Goal: Check status: Check status

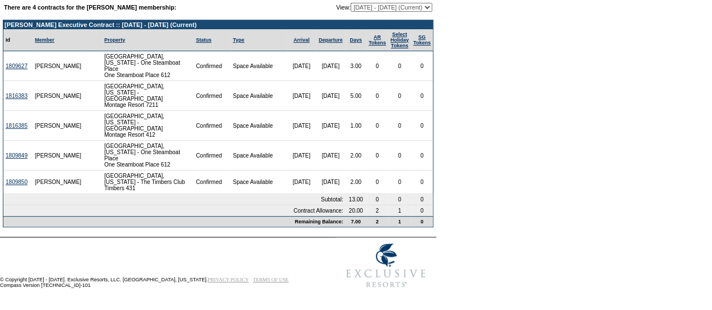
scroll to position [135, 0]
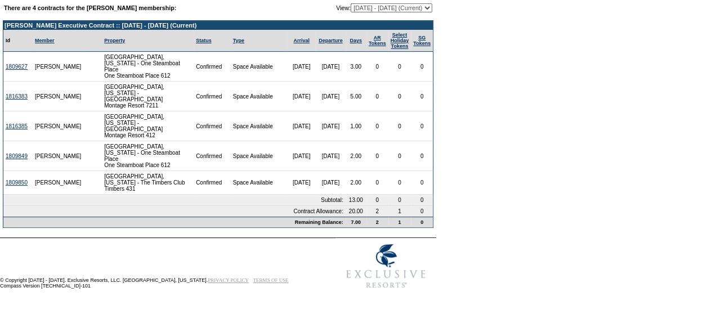
click at [388, 10] on select "[DATE] - [DATE] (Current) [DATE] - [DATE] [DATE] - [DATE] [DATE] - [DATE]" at bounding box center [392, 7] width 82 height 9
select select "162423"
click at [351, 3] on select "[DATE] - [DATE] (Current) [DATE] - [DATE] [DATE] - [DATE] [DATE] - [DATE]" at bounding box center [392, 7] width 82 height 9
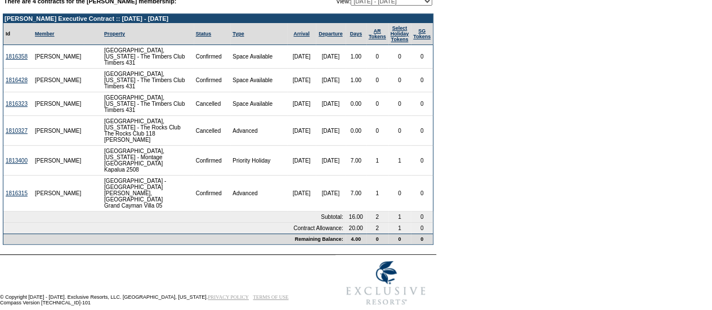
scroll to position [142, 0]
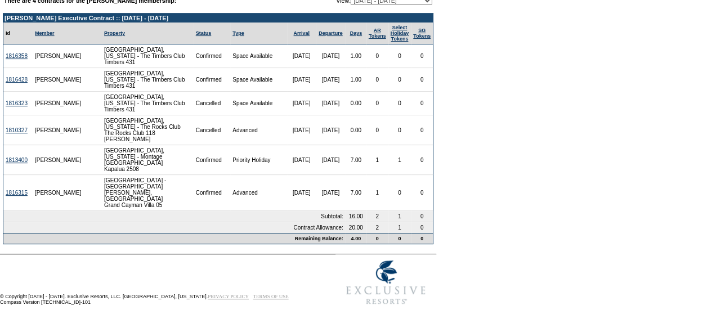
click at [386, 1] on select "[DATE] - [DATE] (Current) [DATE] - [DATE] [DATE] - [DATE] [DATE] - [DATE]" at bounding box center [392, 0] width 82 height 9
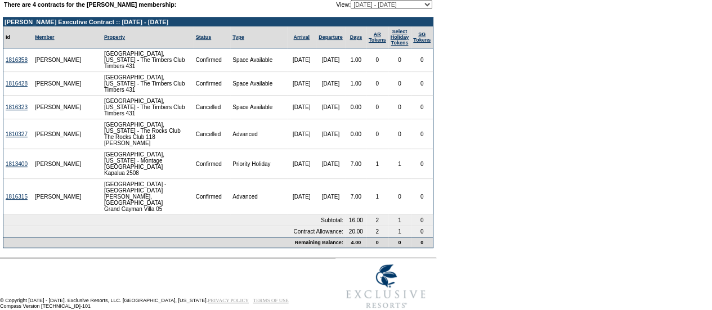
select select "162427"
click at [351, 0] on select "[DATE] - [DATE] (Current) [DATE] - [DATE] [DATE] - [DATE] [DATE] - [DATE]" at bounding box center [392, 4] width 82 height 9
